Goal: Transaction & Acquisition: Purchase product/service

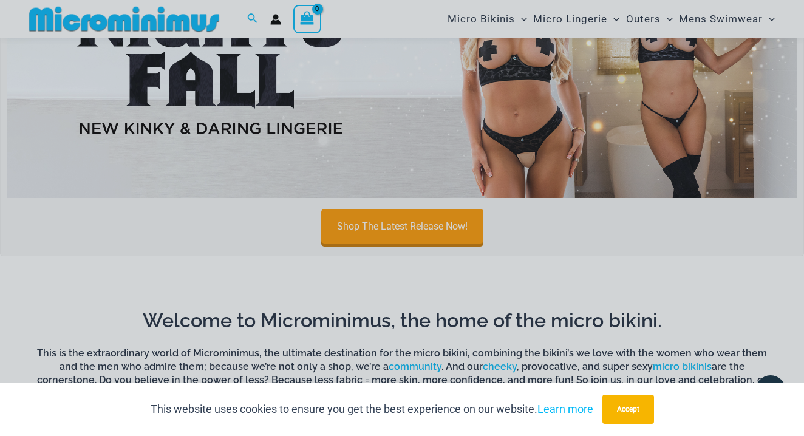
scroll to position [802, 0]
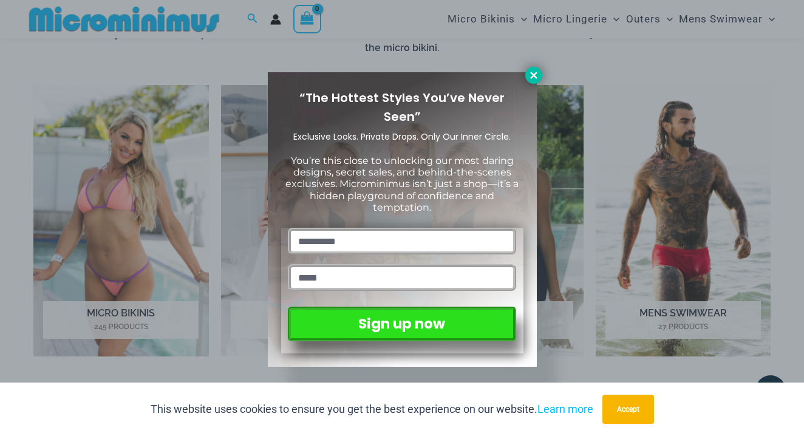
click at [531, 80] on icon at bounding box center [533, 75] width 11 height 11
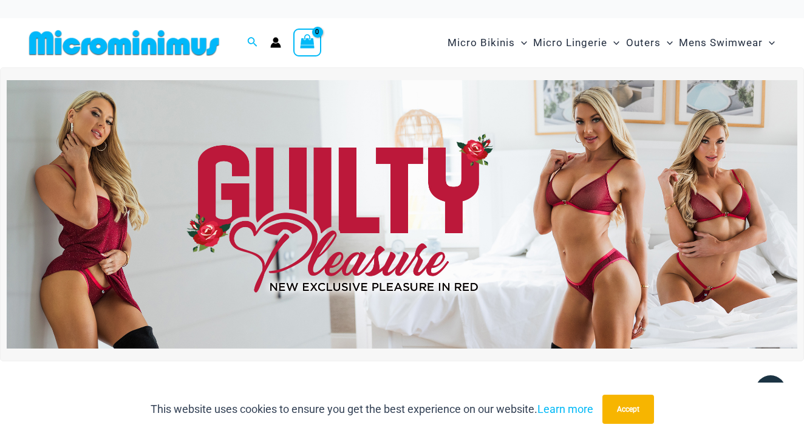
scroll to position [0, 0]
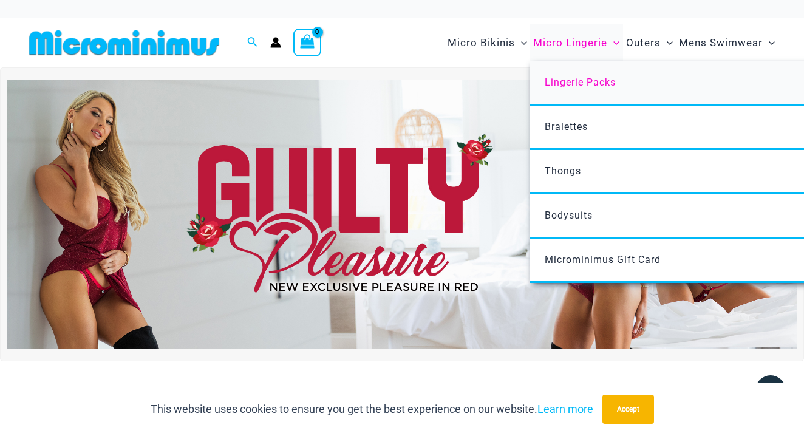
click at [585, 77] on span "Lingerie Packs" at bounding box center [580, 83] width 71 height 12
click at [572, 220] on link "Bodysuits" at bounding box center [710, 216] width 361 height 44
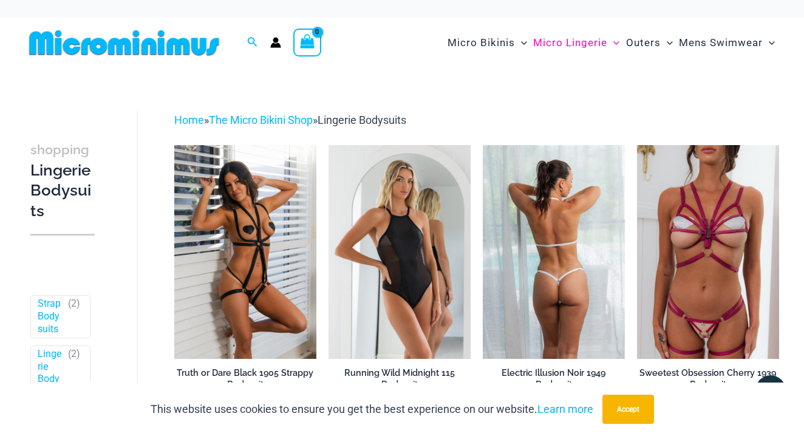
click at [534, 243] on img at bounding box center [554, 251] width 142 height 213
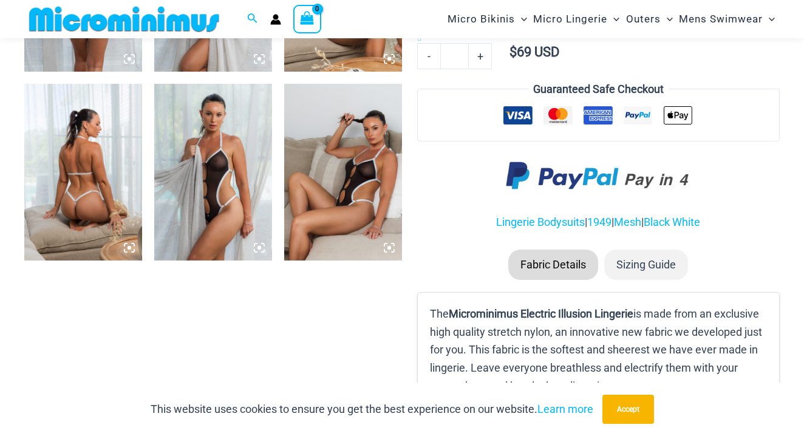
scroll to position [797, 0]
